Goal: Information Seeking & Learning: Learn about a topic

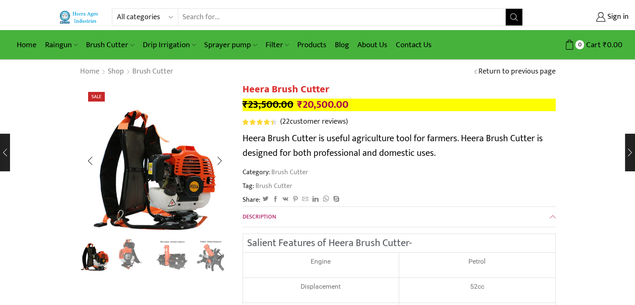
click at [129, 254] on img "2 / 8" at bounding box center [133, 254] width 35 height 35
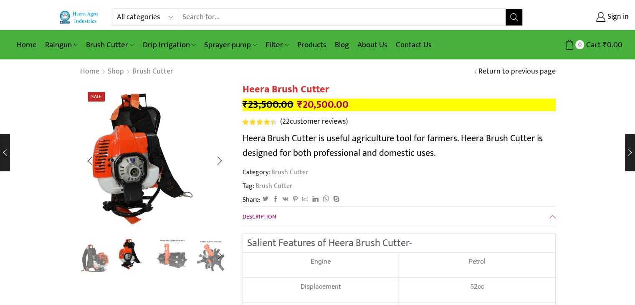
click at [167, 259] on img "3 / 8" at bounding box center [172, 254] width 35 height 35
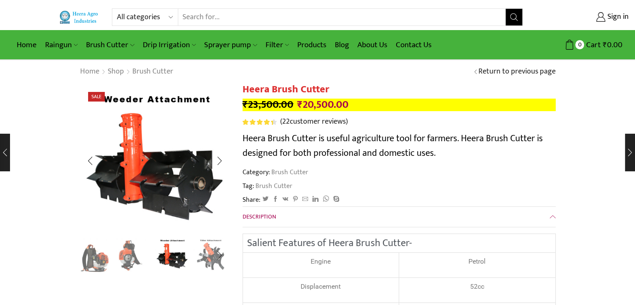
click at [209, 265] on img "4 / 8" at bounding box center [210, 254] width 35 height 35
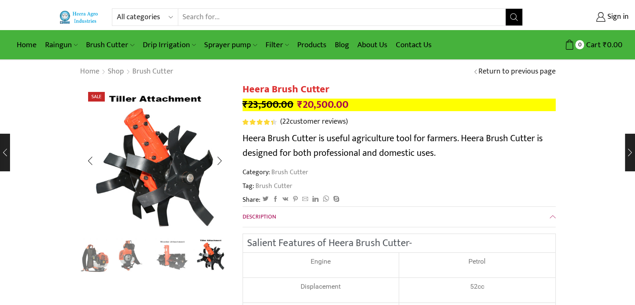
click at [220, 254] on div "Next slide" at bounding box center [219, 255] width 21 height 21
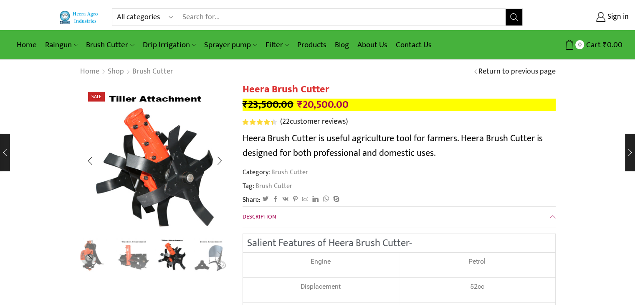
click at [220, 254] on div "Next slide" at bounding box center [219, 255] width 21 height 21
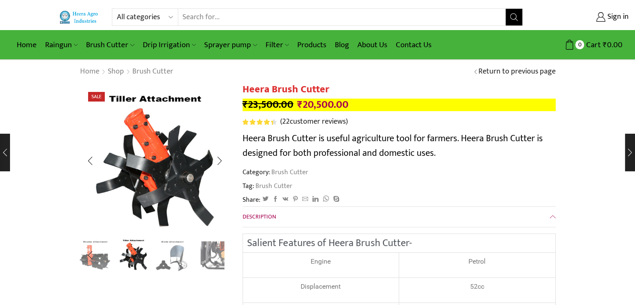
click at [220, 254] on div "Next slide" at bounding box center [219, 255] width 21 height 21
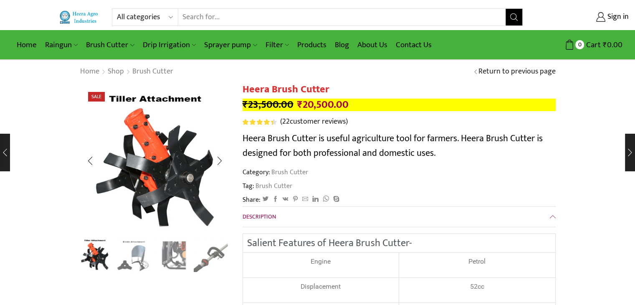
click at [220, 254] on div "Next slide" at bounding box center [219, 255] width 21 height 21
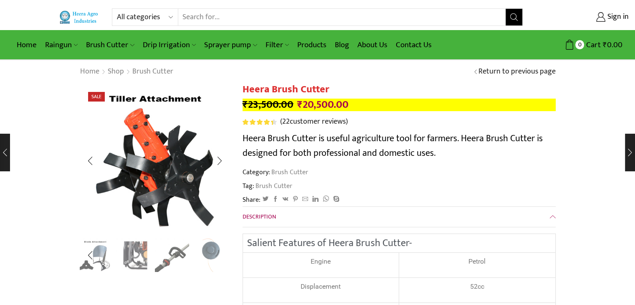
click at [220, 254] on img "8 / 8" at bounding box center [210, 255] width 35 height 35
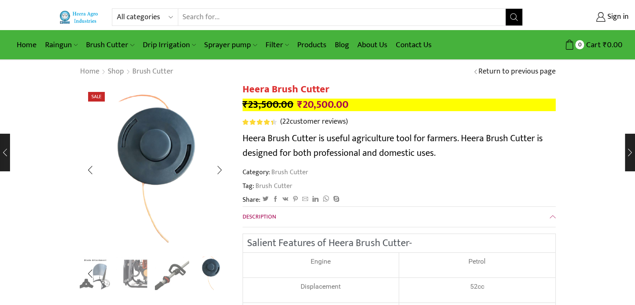
click at [177, 266] on img "7 / 8" at bounding box center [172, 272] width 35 height 35
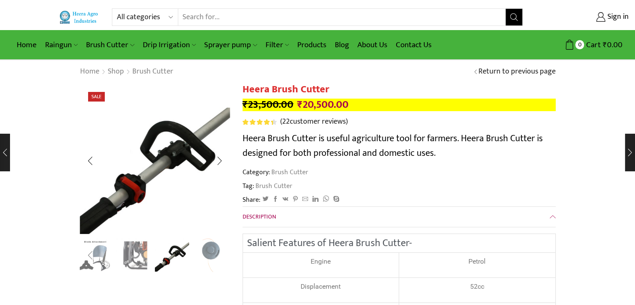
click at [88, 259] on div "Previous slide" at bounding box center [90, 255] width 21 height 21
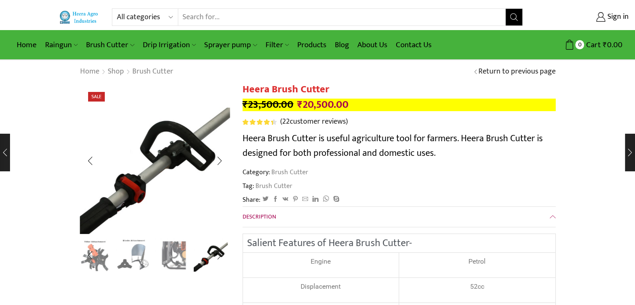
click at [139, 247] on img "5 / 8" at bounding box center [133, 254] width 35 height 35
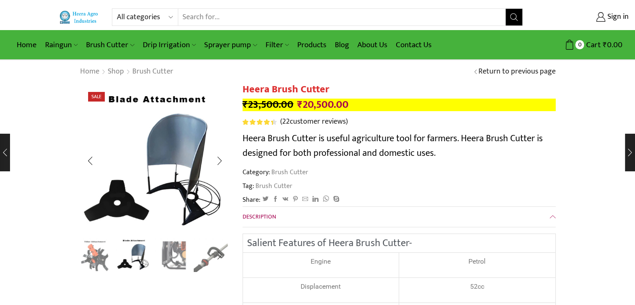
click at [94, 255] on div "Previous slide" at bounding box center [90, 255] width 21 height 21
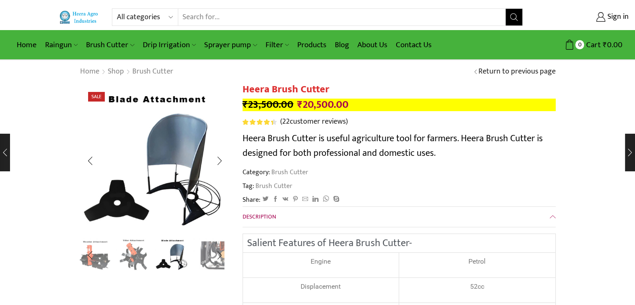
click at [129, 253] on img "4 / 8" at bounding box center [133, 254] width 35 height 35
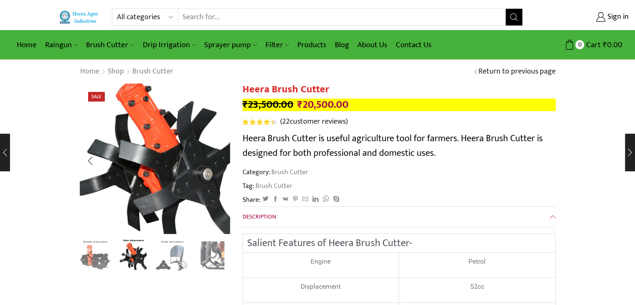
click at [142, 187] on img "4 / 8" at bounding box center [158, 147] width 209 height 209
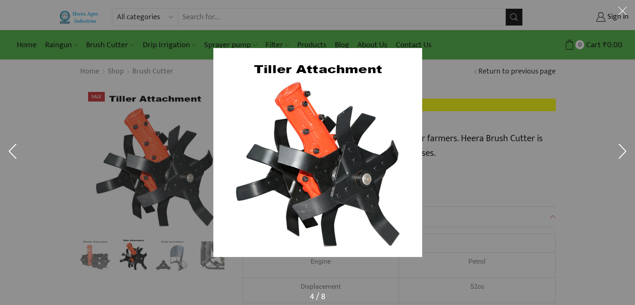
click at [116, 149] on div at bounding box center [317, 152] width 635 height 305
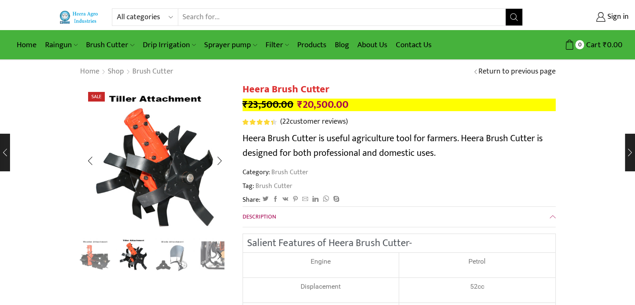
click at [96, 256] on div "Previous slide" at bounding box center [90, 255] width 21 height 21
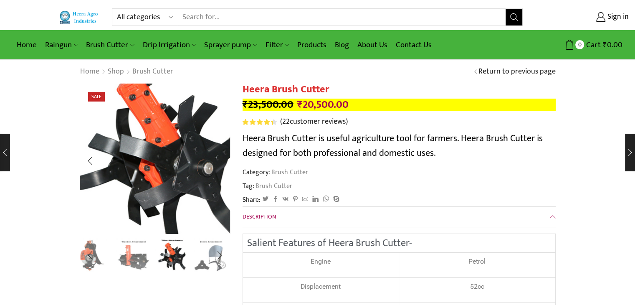
click at [142, 202] on img "4 / 8" at bounding box center [159, 141] width 209 height 209
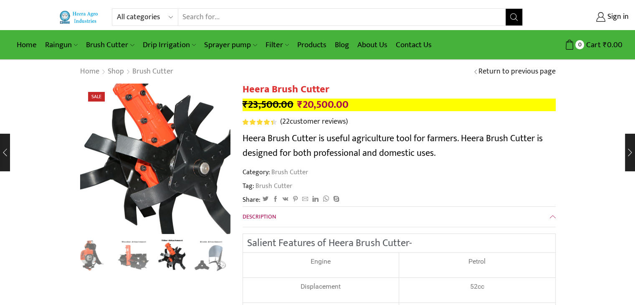
click at [190, 198] on img "4 / 8" at bounding box center [155, 141] width 209 height 209
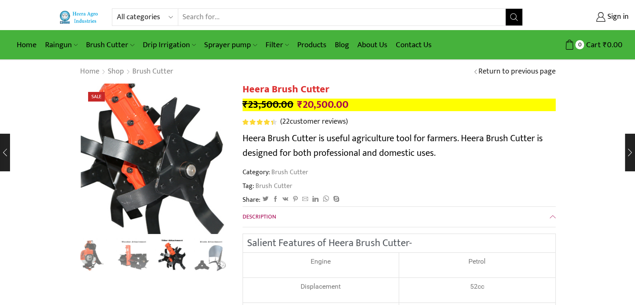
click at [171, 117] on img "4 / 8" at bounding box center [142, 143] width 209 height 209
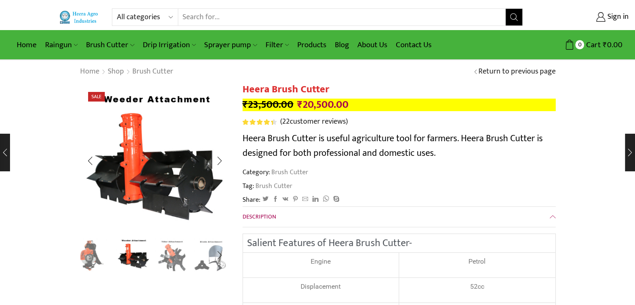
click at [91, 252] on div "Previous slide" at bounding box center [90, 255] width 21 height 21
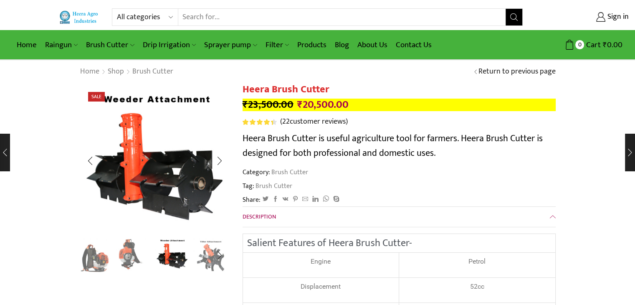
click at [122, 254] on img "2 / 8" at bounding box center [133, 254] width 35 height 35
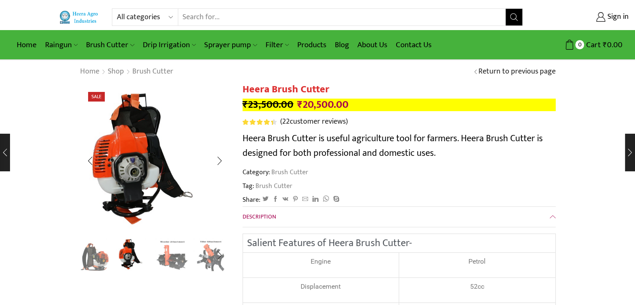
click at [93, 250] on img "1 / 8" at bounding box center [95, 254] width 35 height 35
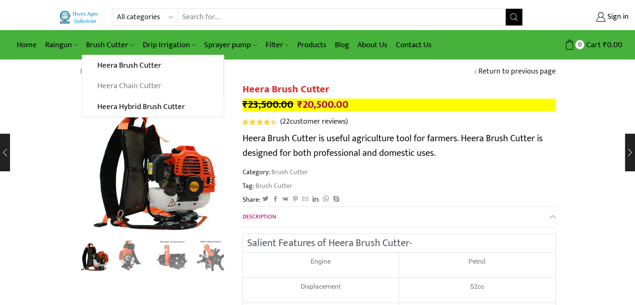
click at [116, 80] on link "Heera Chain Cutter" at bounding box center [152, 86] width 141 height 21
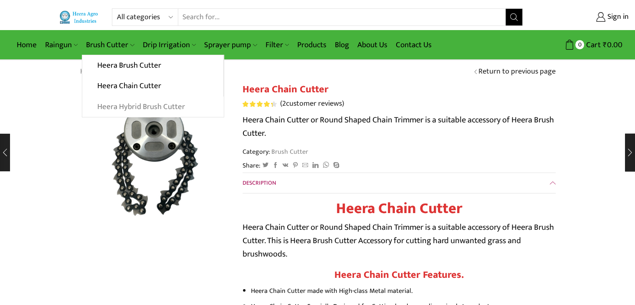
click at [138, 104] on link "Heera Hybrid Brush Cutter" at bounding box center [152, 106] width 141 height 21
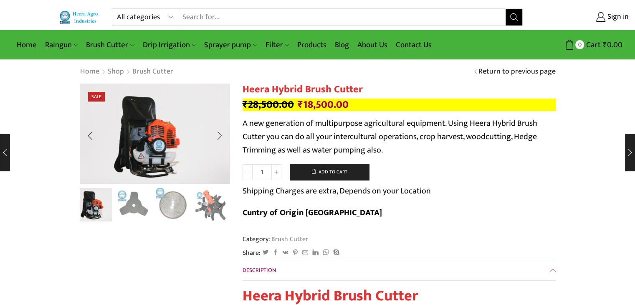
click at [171, 205] on img "3 / 10" at bounding box center [172, 204] width 35 height 35
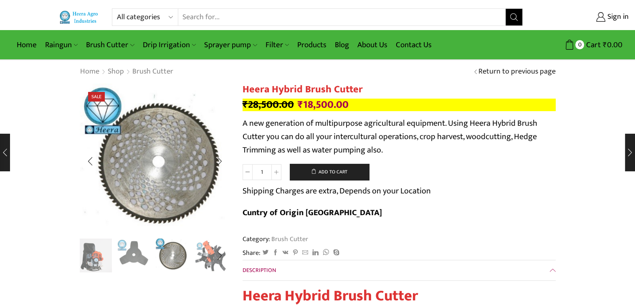
click at [136, 254] on img "2 / 10" at bounding box center [133, 254] width 35 height 35
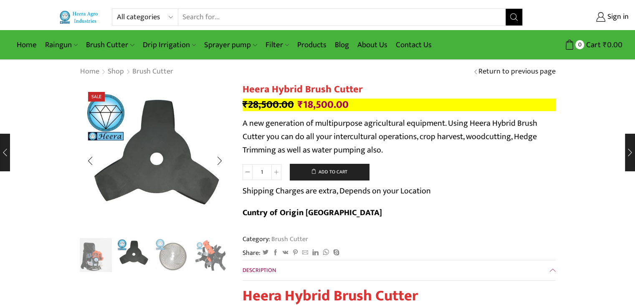
click at [217, 251] on div "Next slide" at bounding box center [219, 255] width 21 height 21
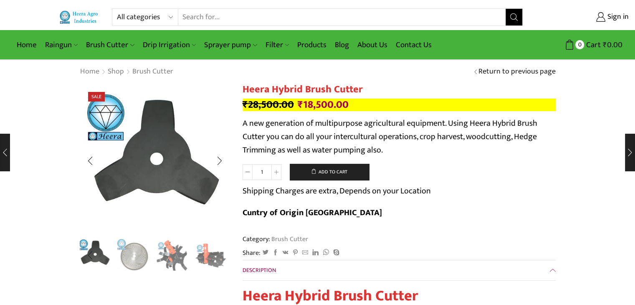
click at [217, 251] on div "Next slide" at bounding box center [219, 255] width 21 height 21
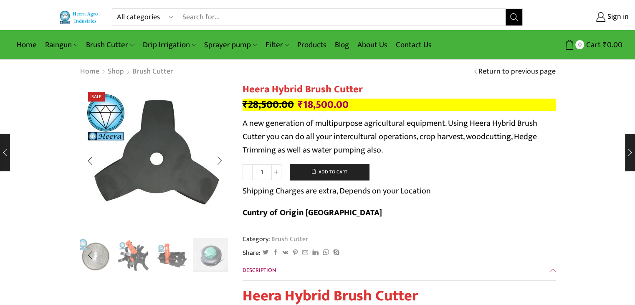
click at [217, 251] on div "Next slide" at bounding box center [219, 255] width 21 height 21
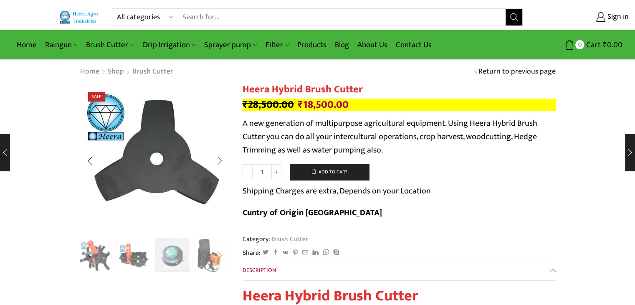
click at [217, 251] on div "Next slide" at bounding box center [219, 255] width 21 height 21
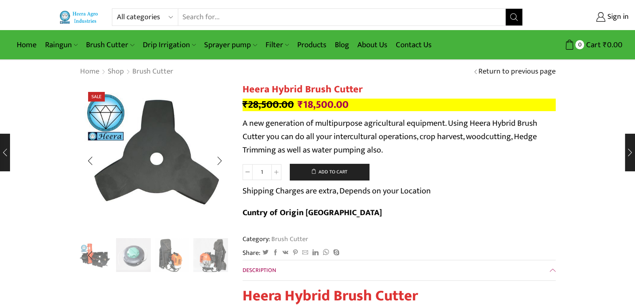
click at [217, 251] on div "Next slide" at bounding box center [219, 255] width 21 height 21
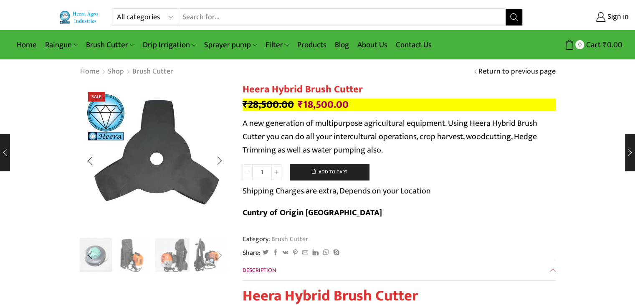
click at [217, 251] on div "Next slide" at bounding box center [219, 255] width 21 height 21
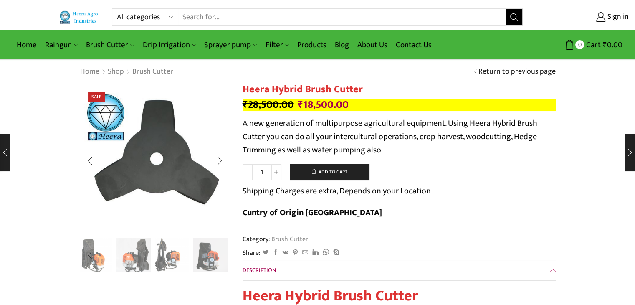
click at [217, 251] on img "10 / 10" at bounding box center [210, 255] width 35 height 35
